Goal: Information Seeking & Learning: Compare options

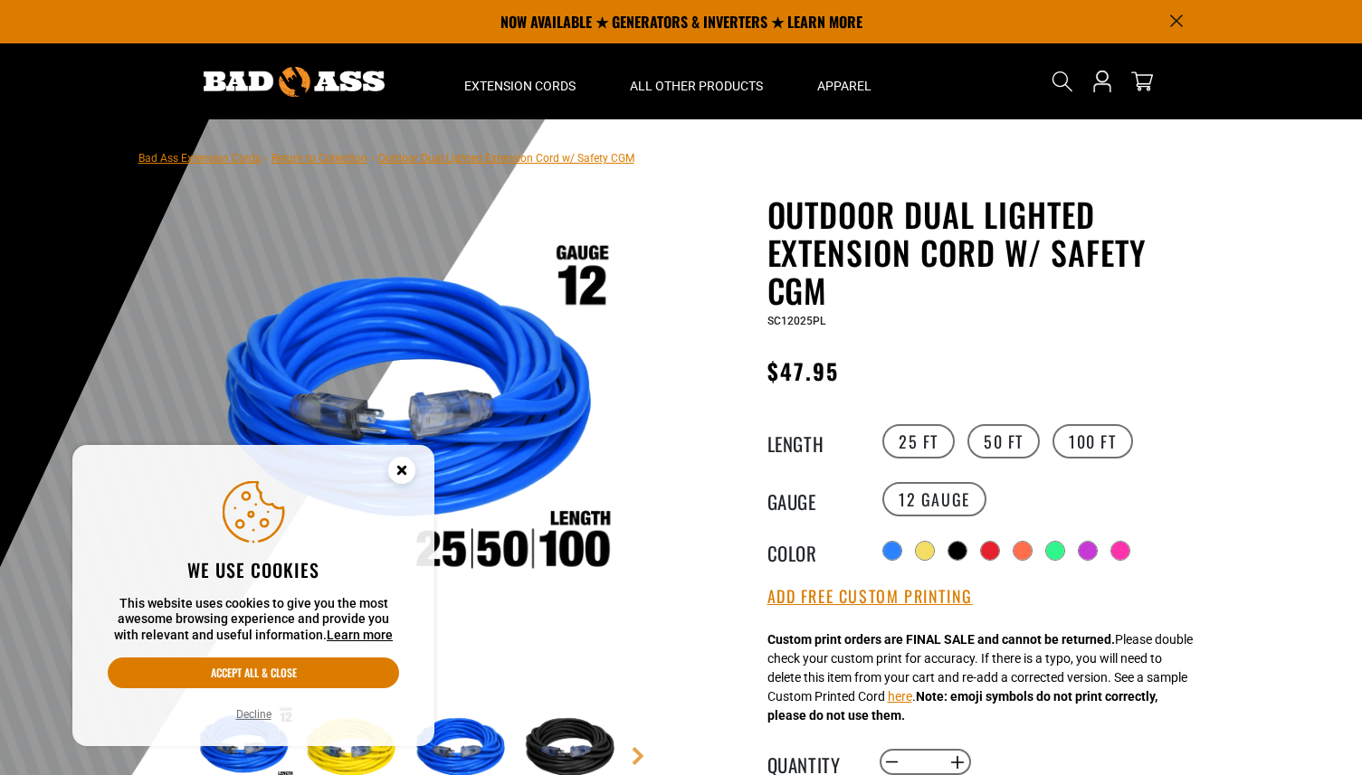
click at [399, 475] on circle "Cookie Consent" at bounding box center [401, 470] width 27 height 27
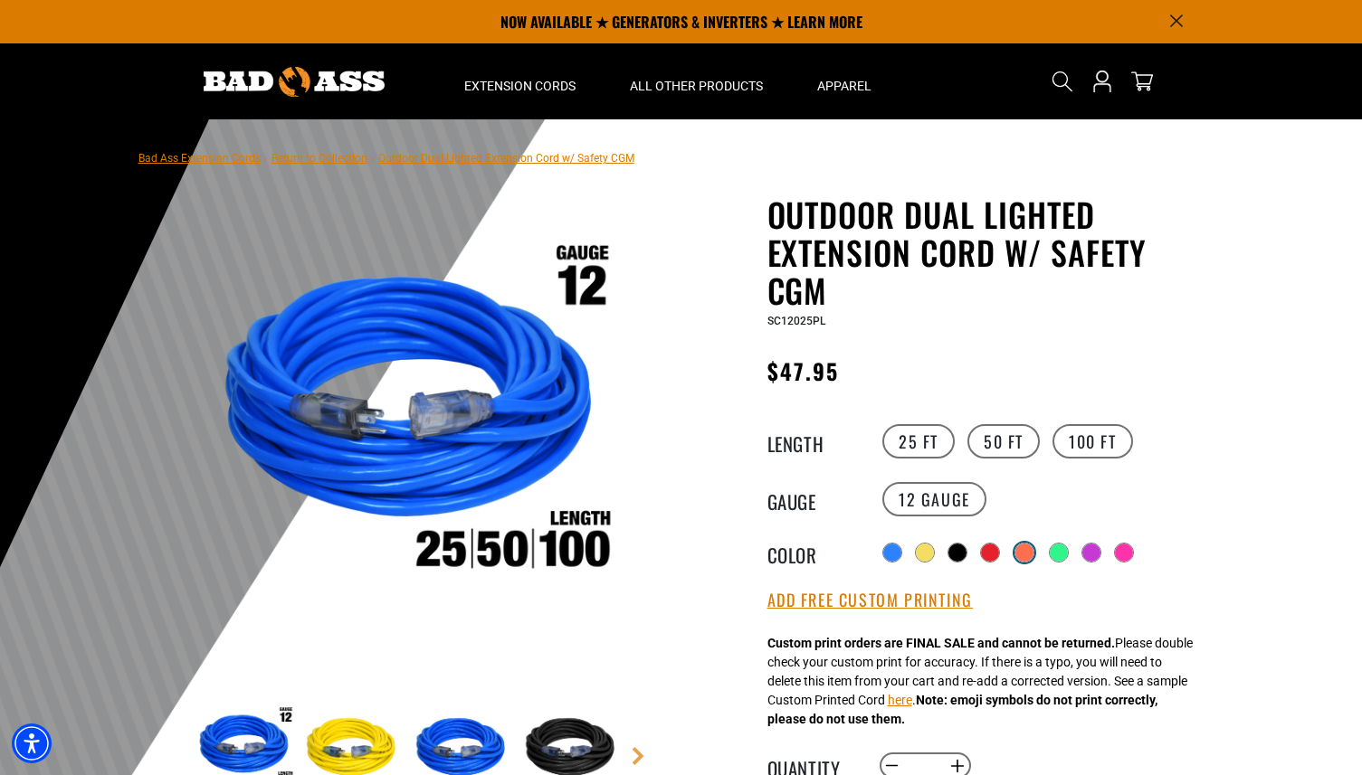
click at [1021, 550] on div at bounding box center [1024, 553] width 18 height 18
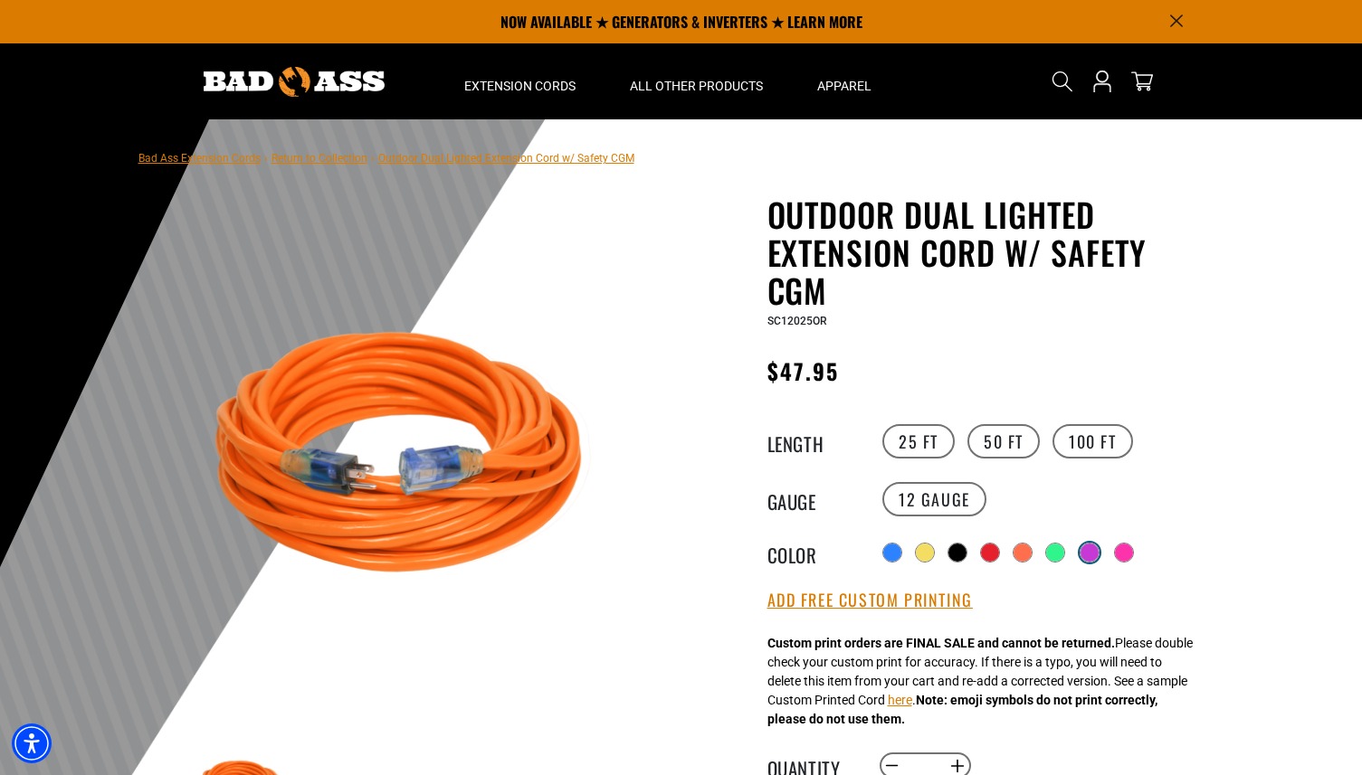
click at [1095, 553] on div at bounding box center [1089, 553] width 18 height 18
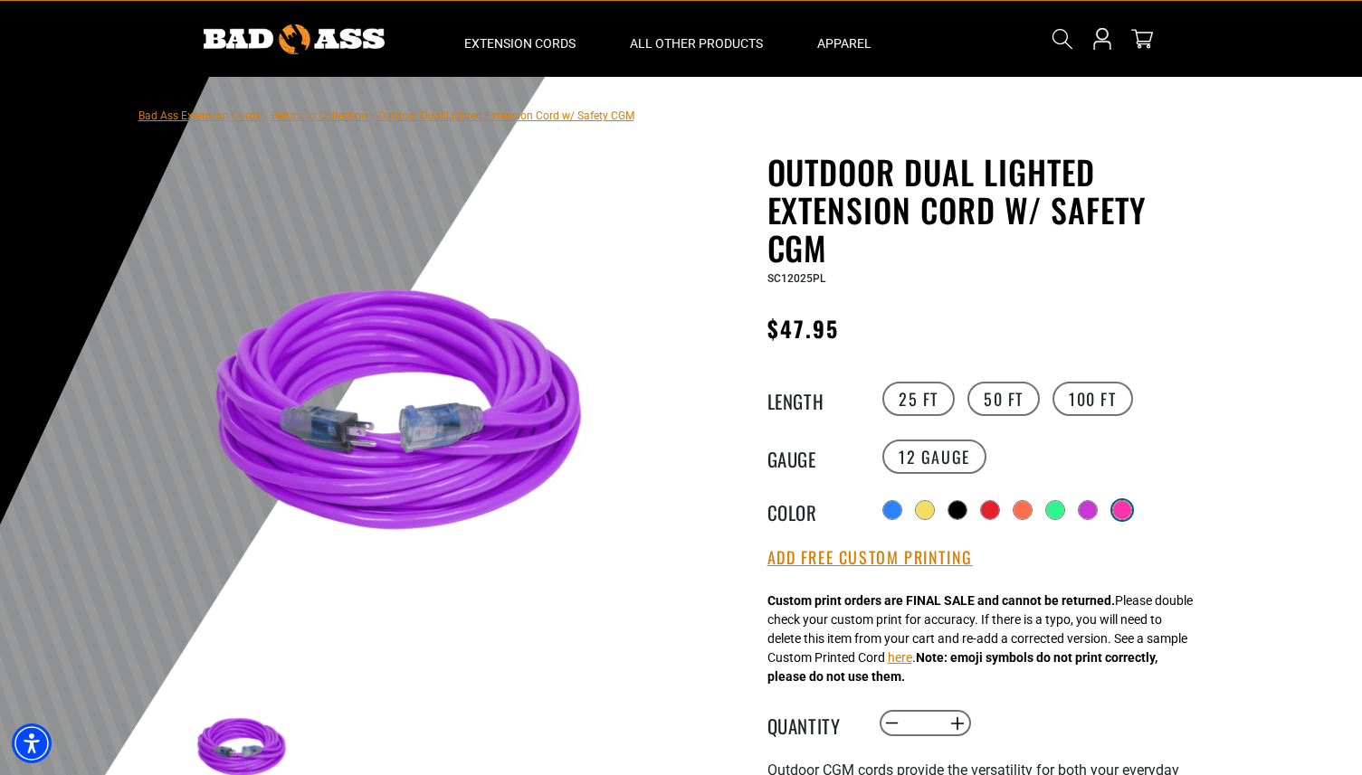
scroll to position [46, 0]
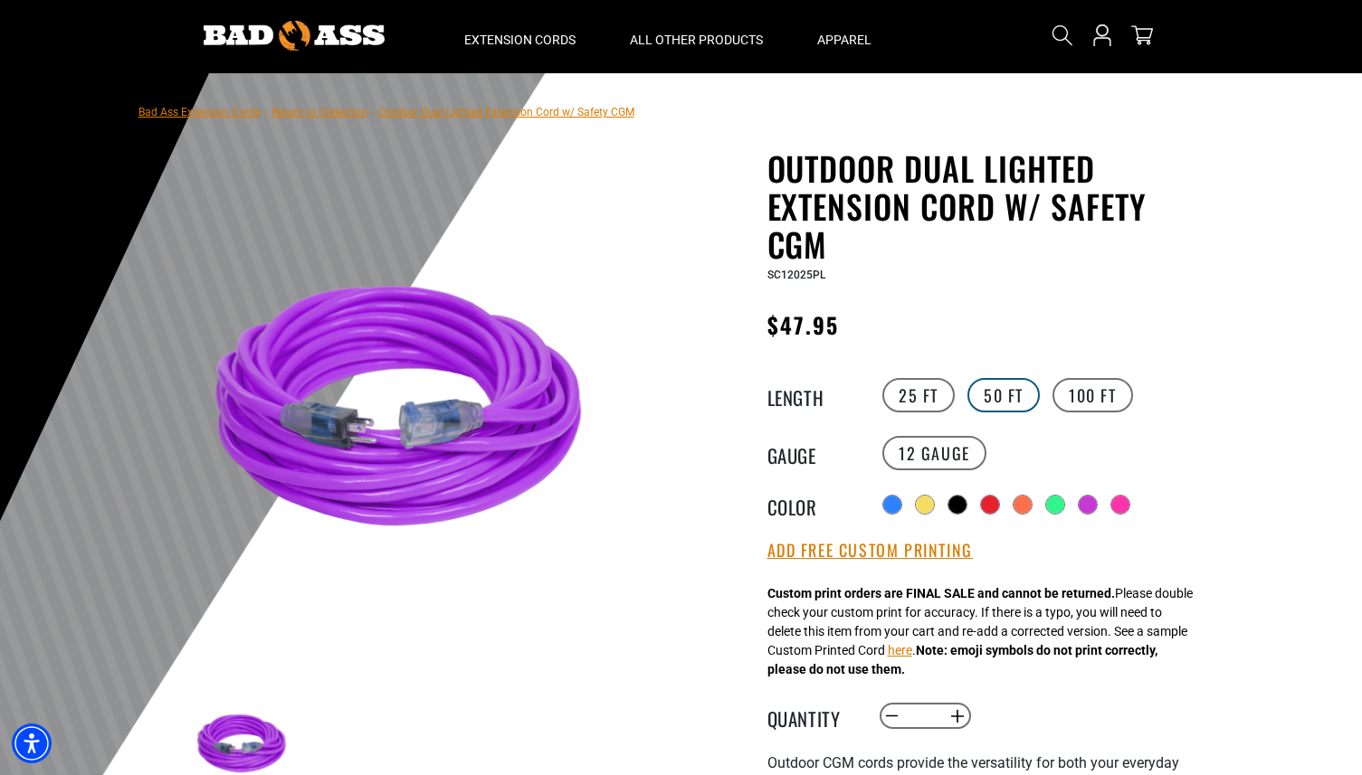
click at [1010, 395] on label "50 FT" at bounding box center [1003, 395] width 72 height 34
click at [1079, 394] on label "100 FT" at bounding box center [1092, 395] width 81 height 34
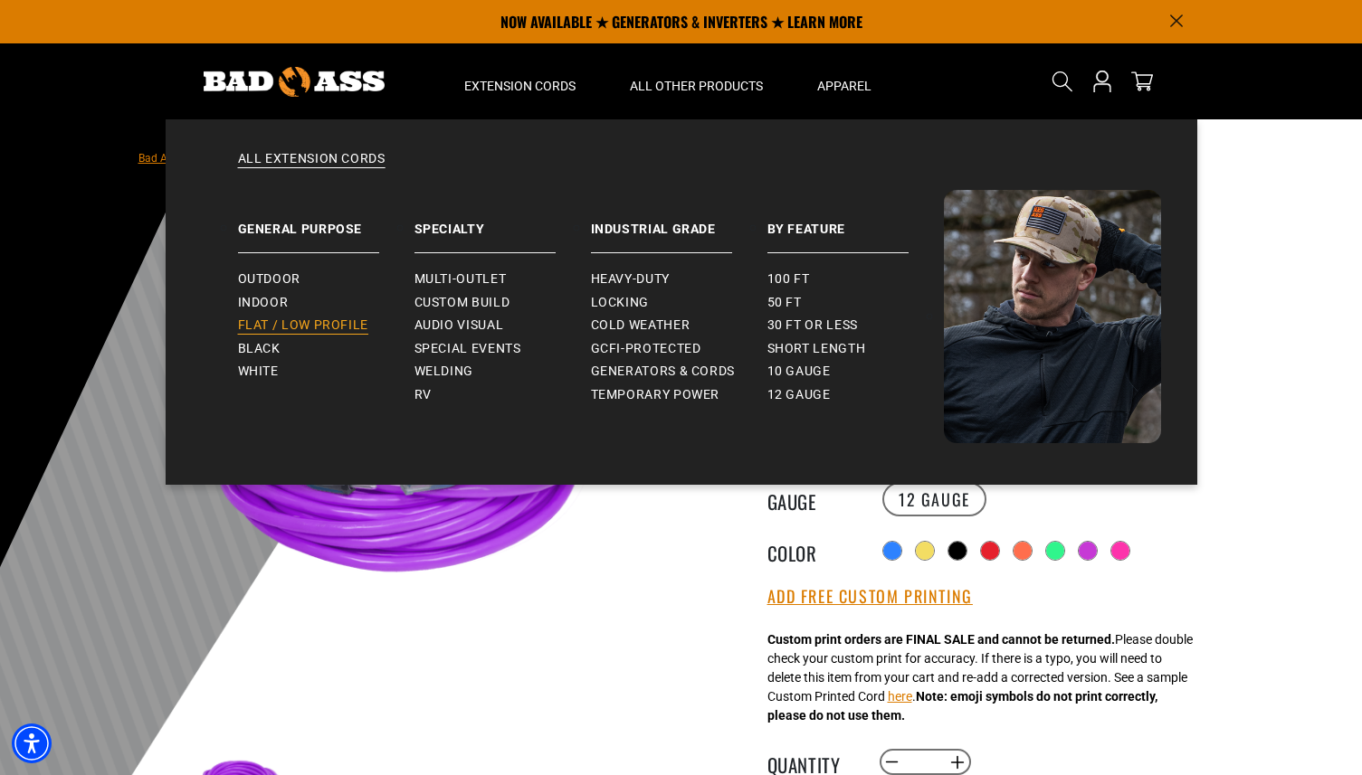
click at [351, 327] on span "Flat / Low Profile" at bounding box center [303, 326] width 131 height 16
